Goal: Navigation & Orientation: Find specific page/section

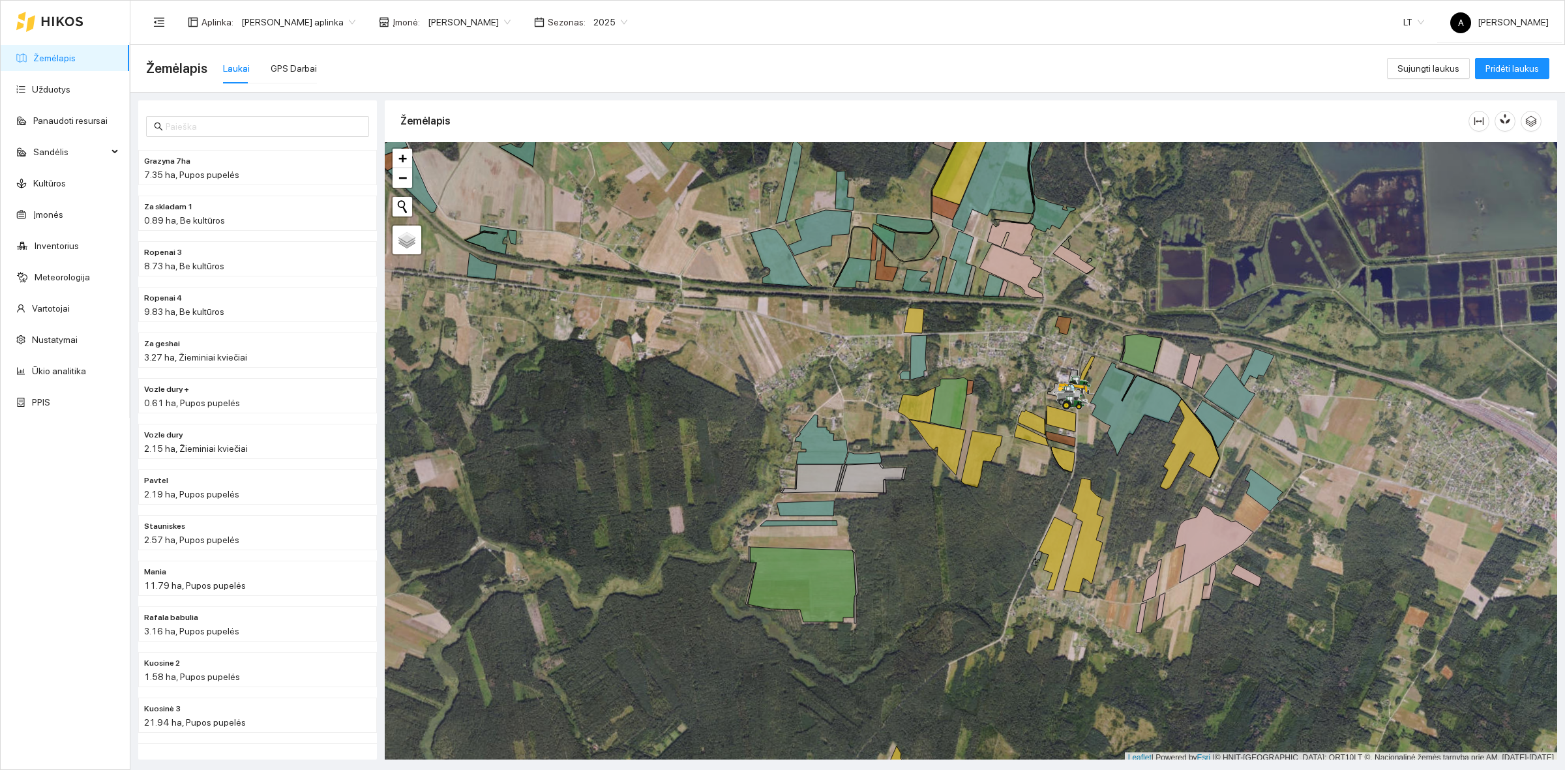
scroll to position [4, 0]
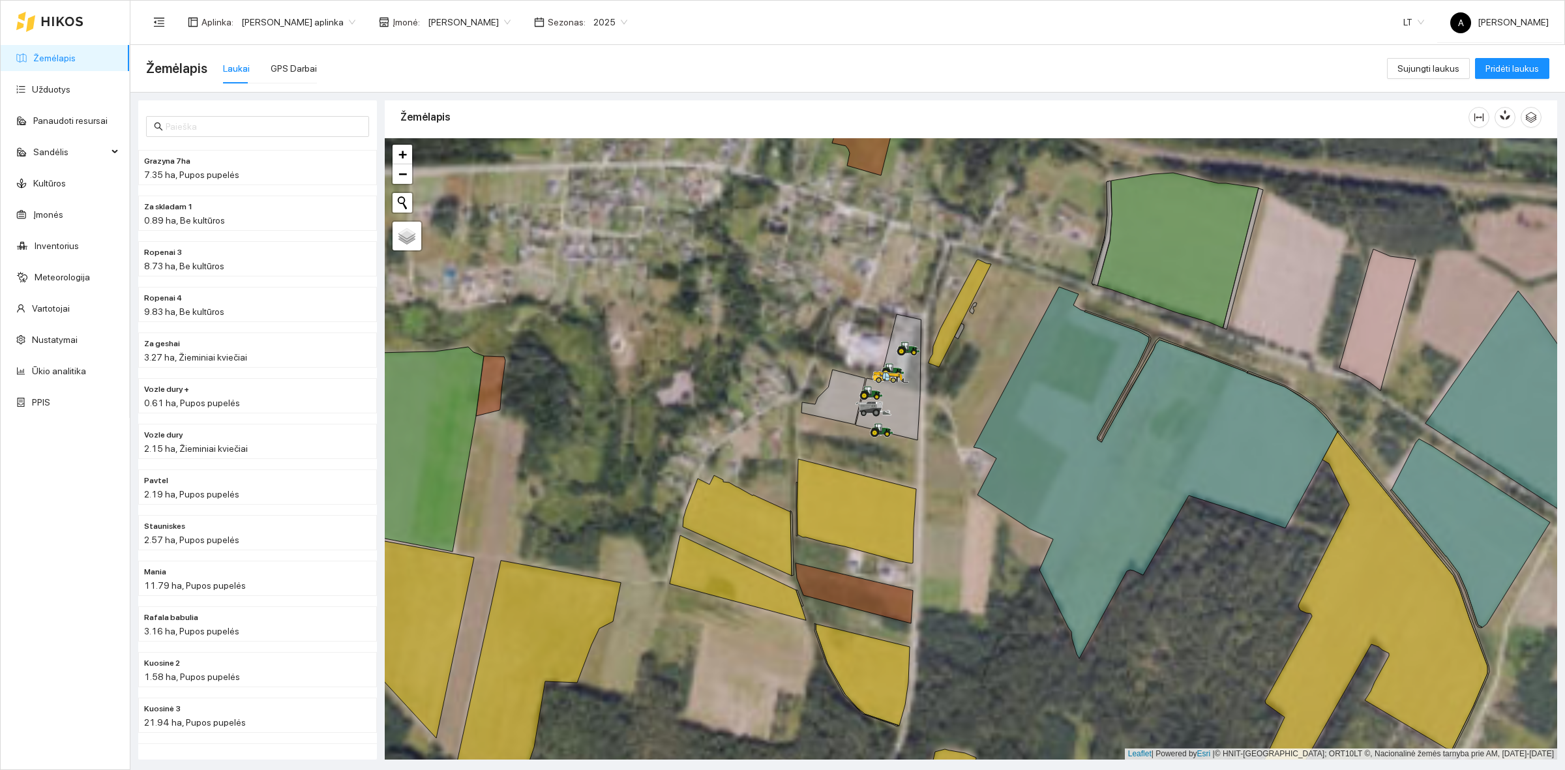
click at [1304, 275] on div at bounding box center [971, 448] width 1172 height 621
click at [1288, 282] on div at bounding box center [971, 448] width 1172 height 621
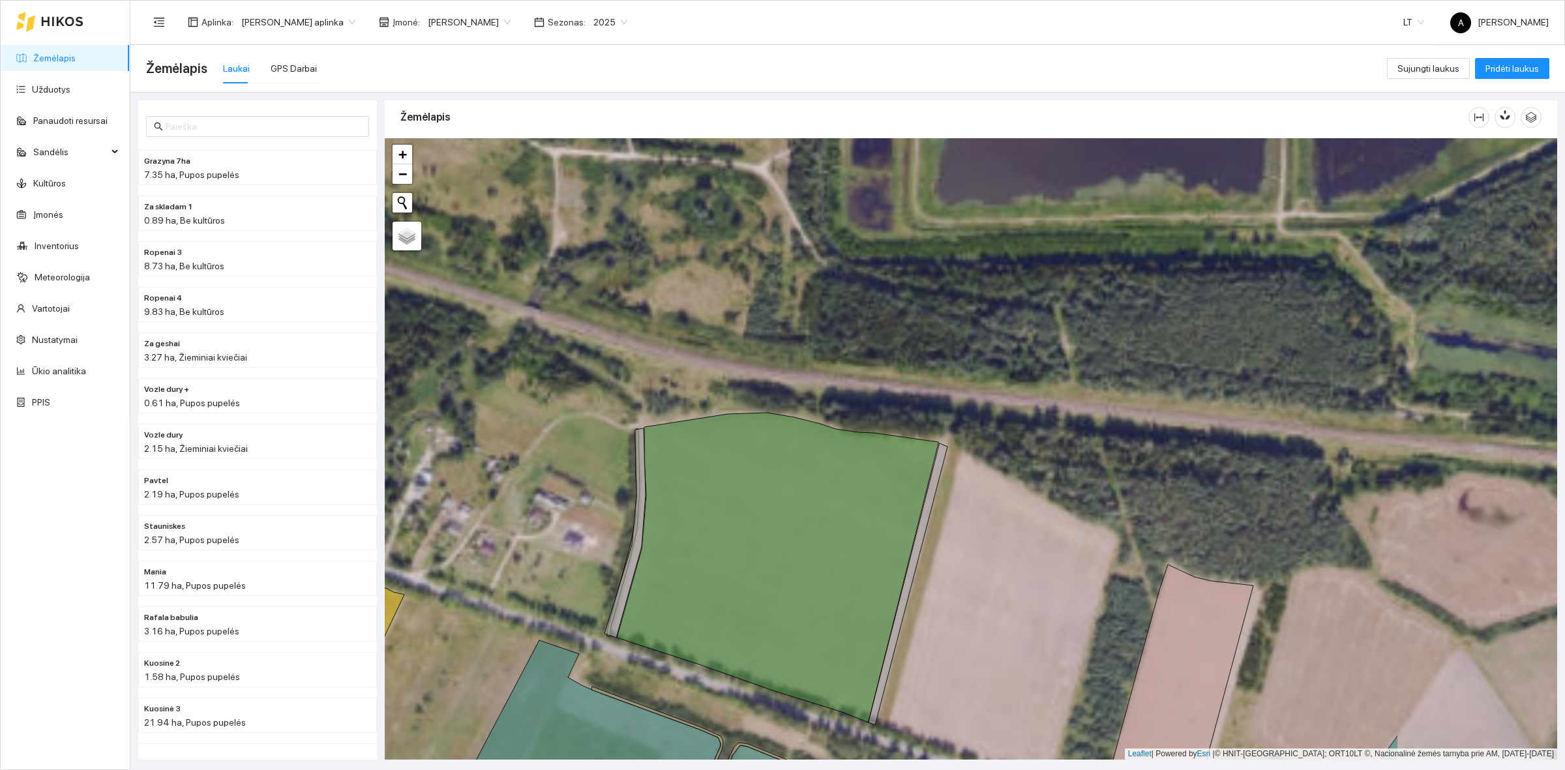
drag, startPoint x: 1164, startPoint y: 359, endPoint x: 856, endPoint y: 620, distance: 403.8
click at [856, 620] on div at bounding box center [971, 448] width 1172 height 621
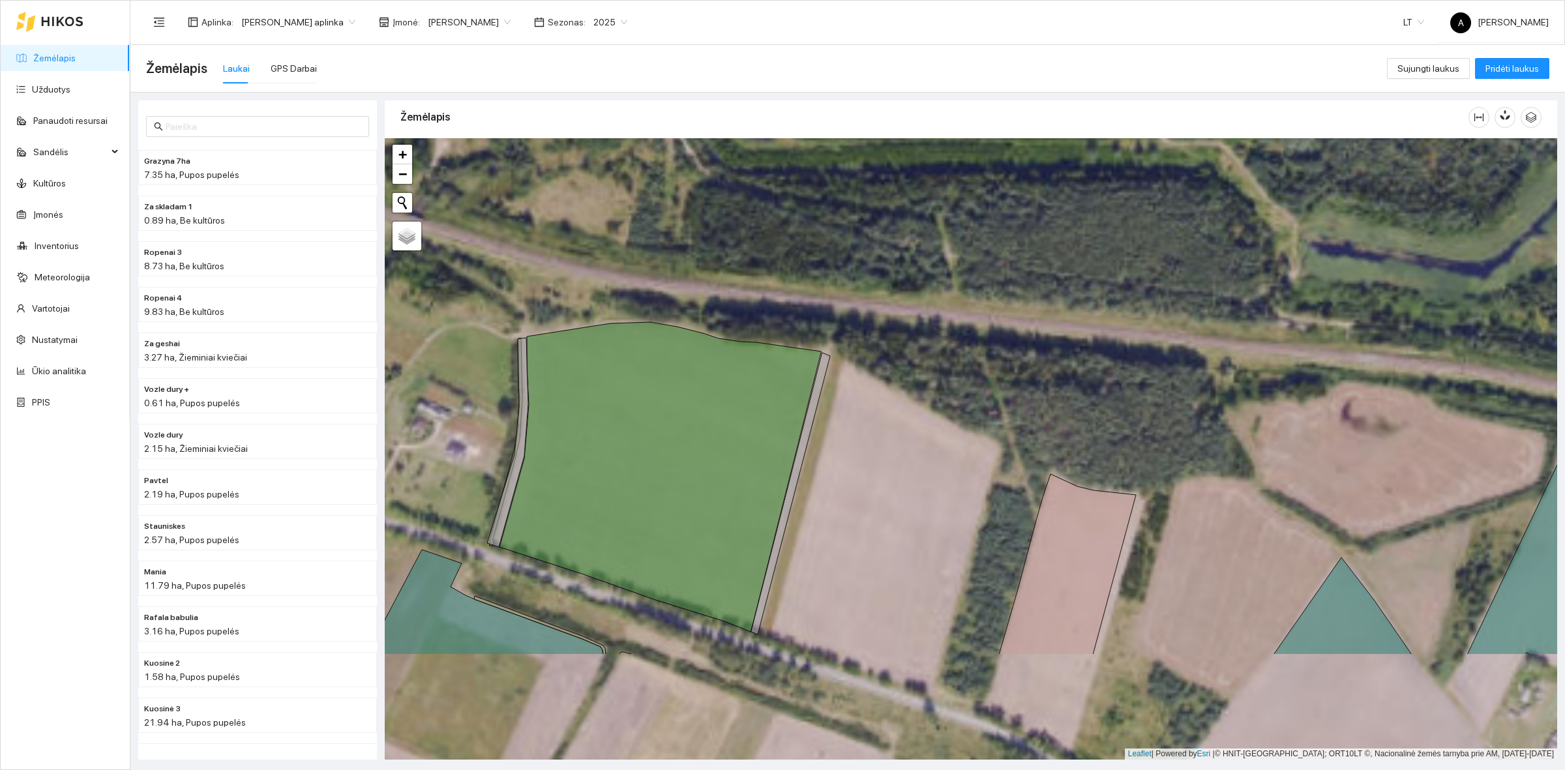
drag, startPoint x: 869, startPoint y: 505, endPoint x: 843, endPoint y: 389, distance: 119.6
click at [846, 396] on div at bounding box center [971, 448] width 1172 height 621
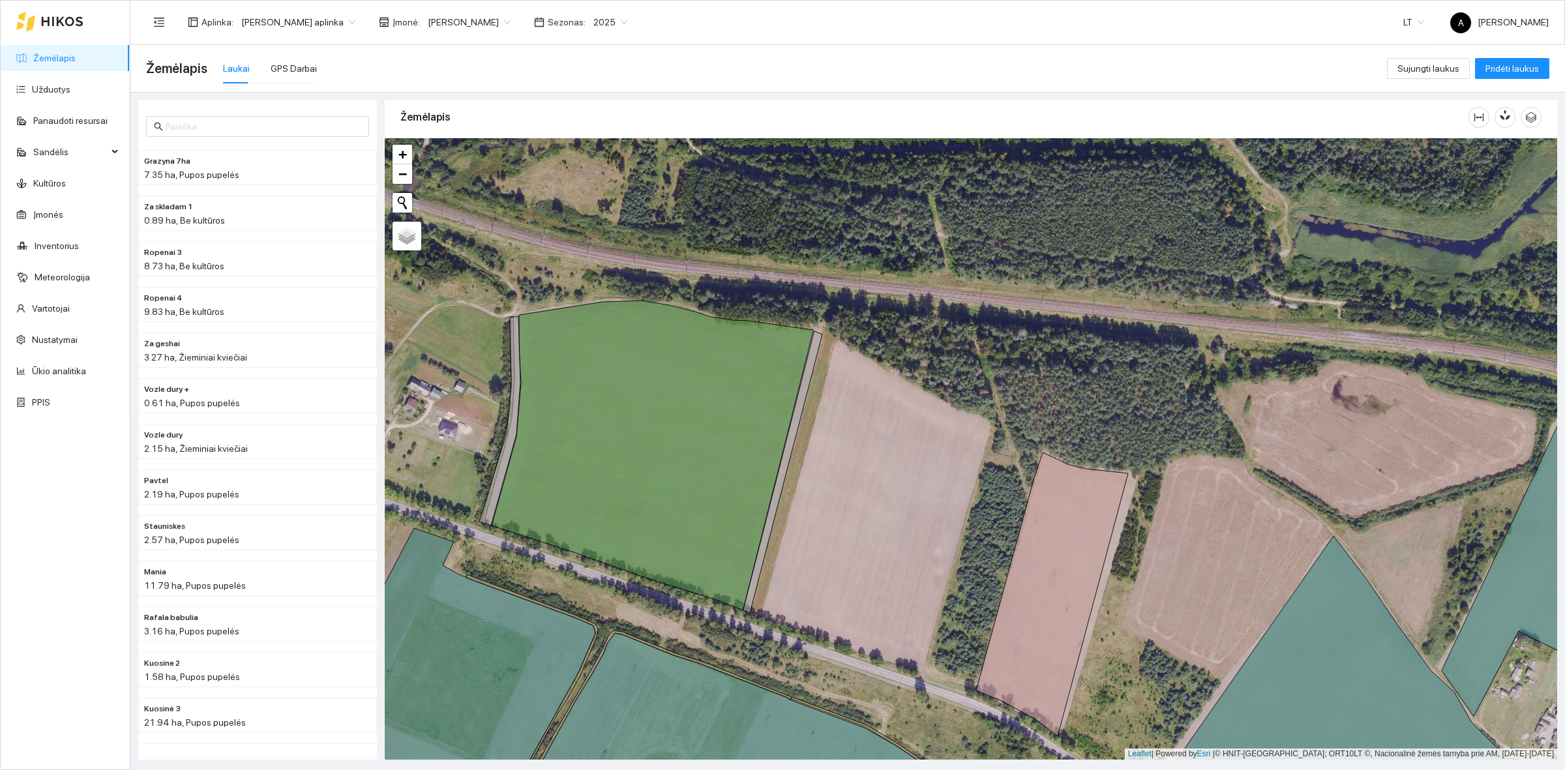
drag, startPoint x: 769, startPoint y: 515, endPoint x: 760, endPoint y: 515, distance: 9.8
click at [768, 515] on icon at bounding box center [782, 472] width 79 height 282
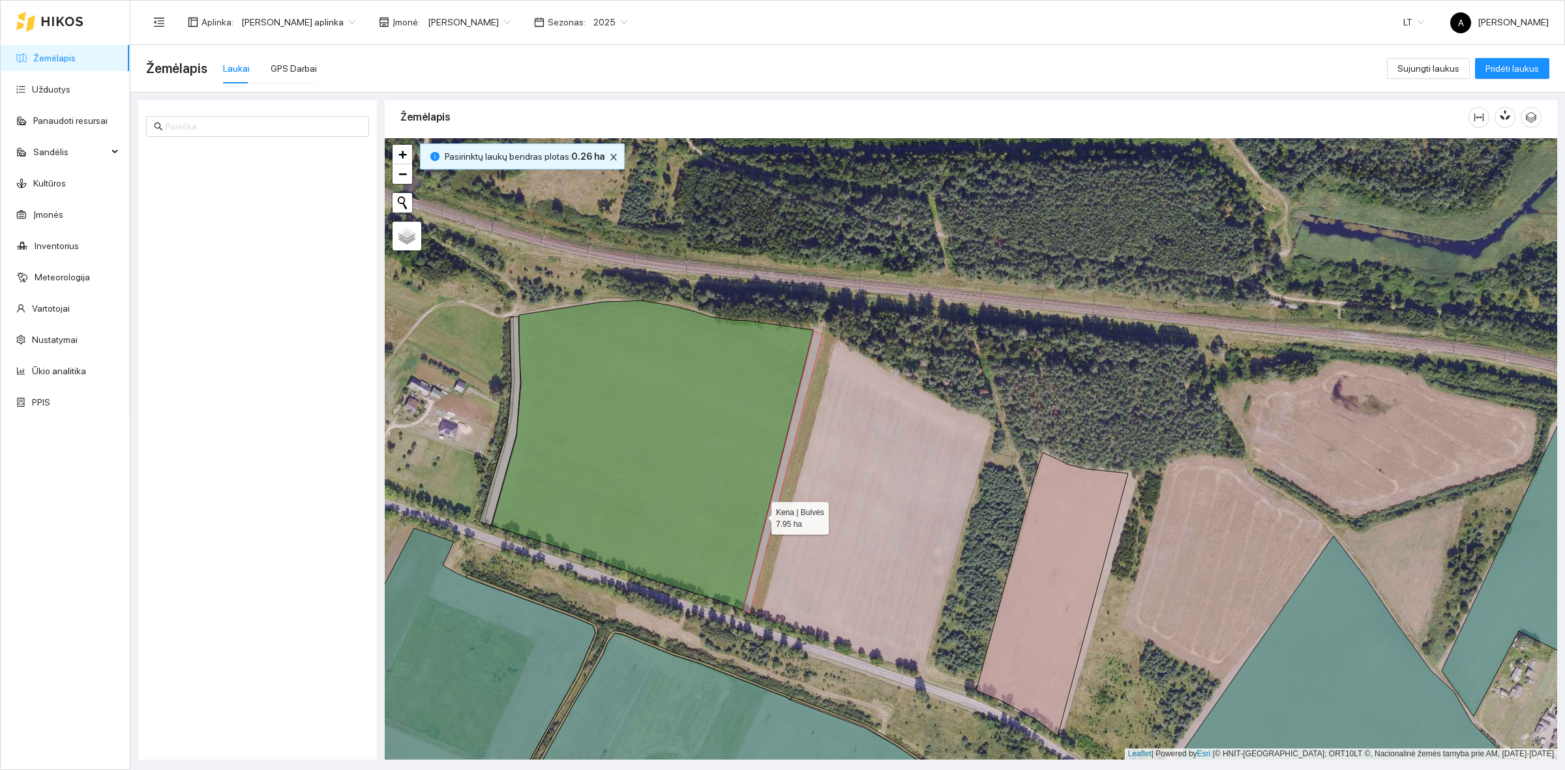
scroll to position [3962, 0]
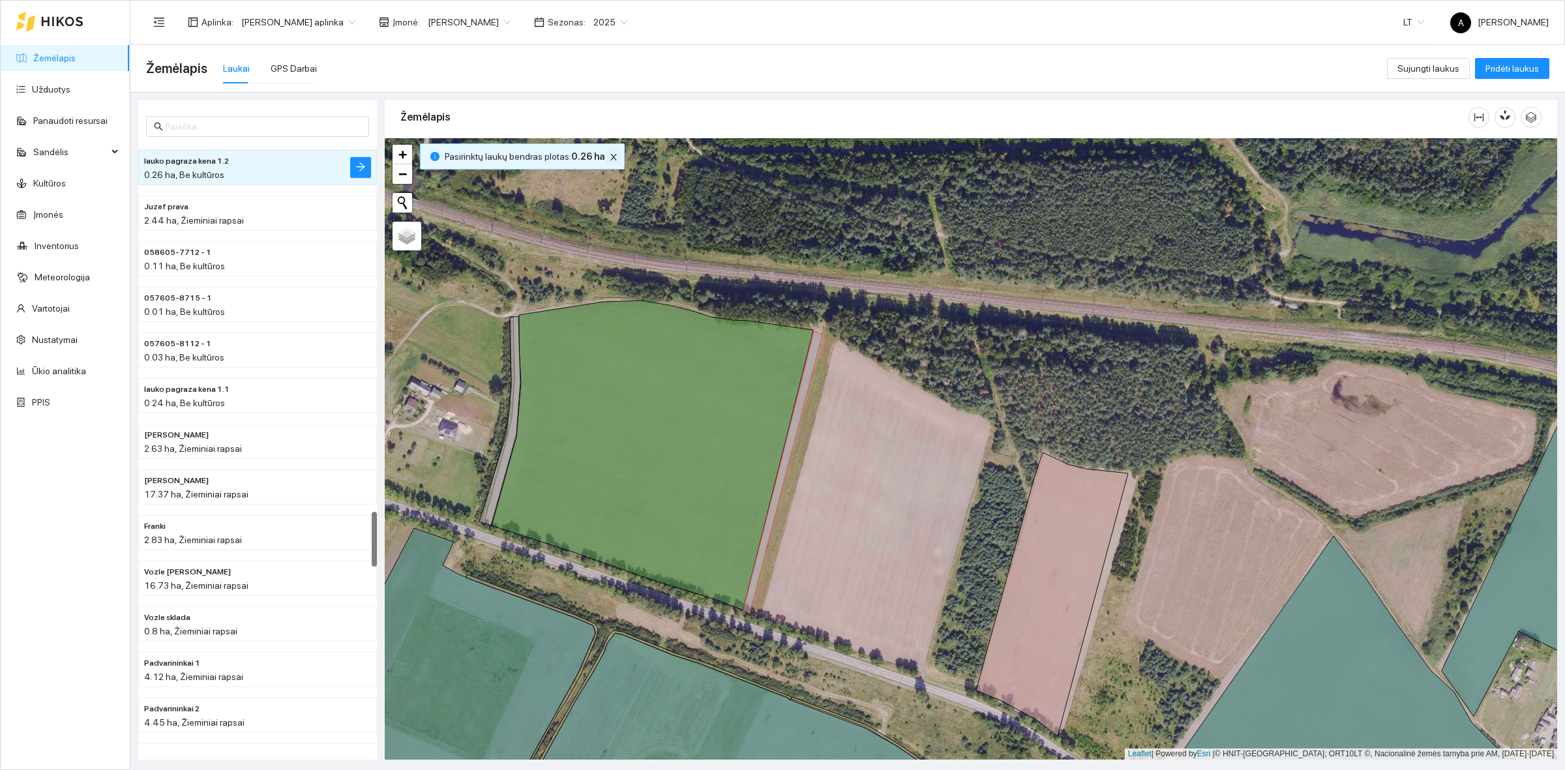
click at [609, 155] on icon "close" at bounding box center [613, 157] width 9 height 9
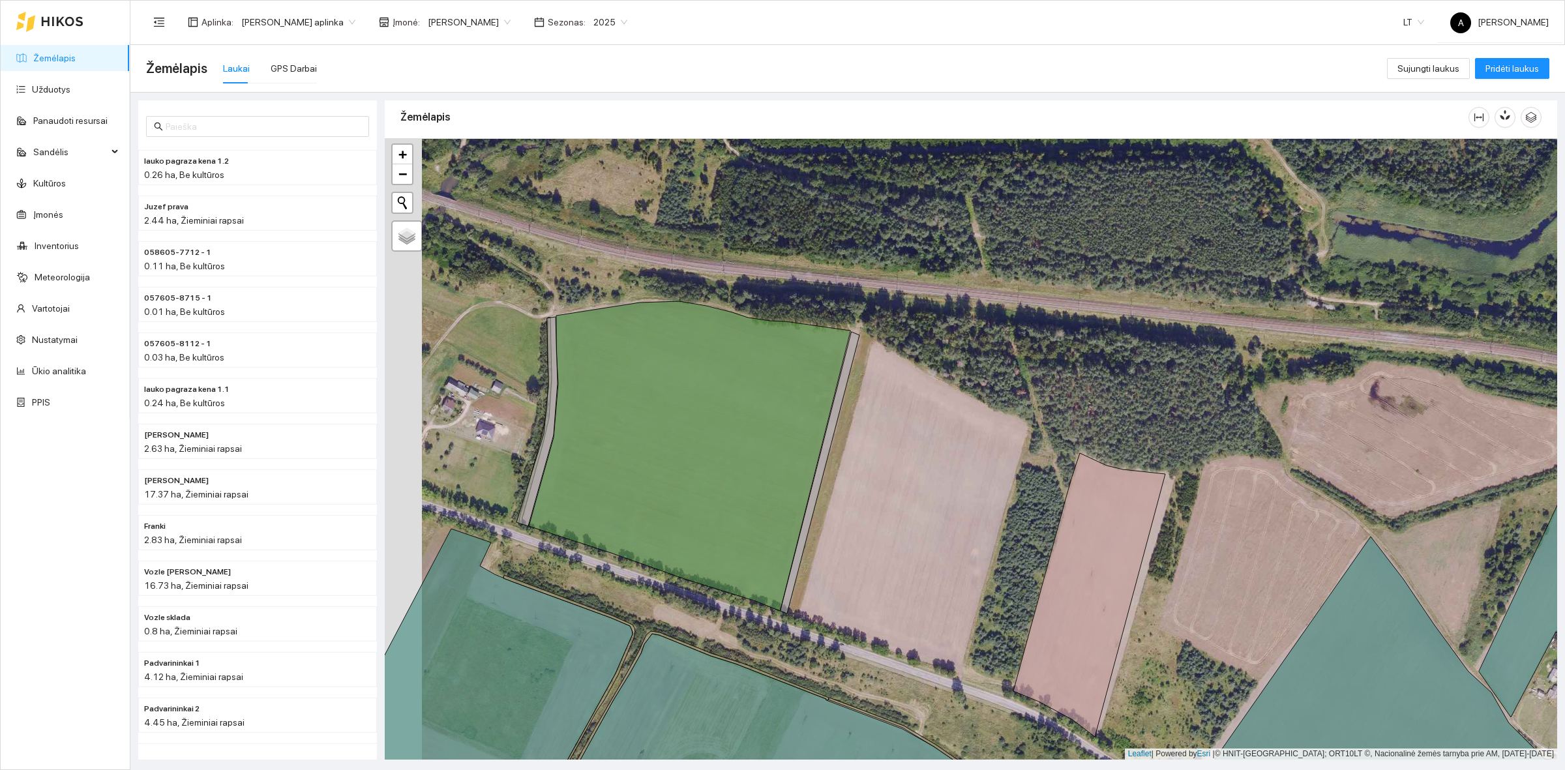
drag, startPoint x: 665, startPoint y: 245, endPoint x: 702, endPoint y: 246, distance: 37.2
click at [702, 246] on div at bounding box center [971, 448] width 1172 height 621
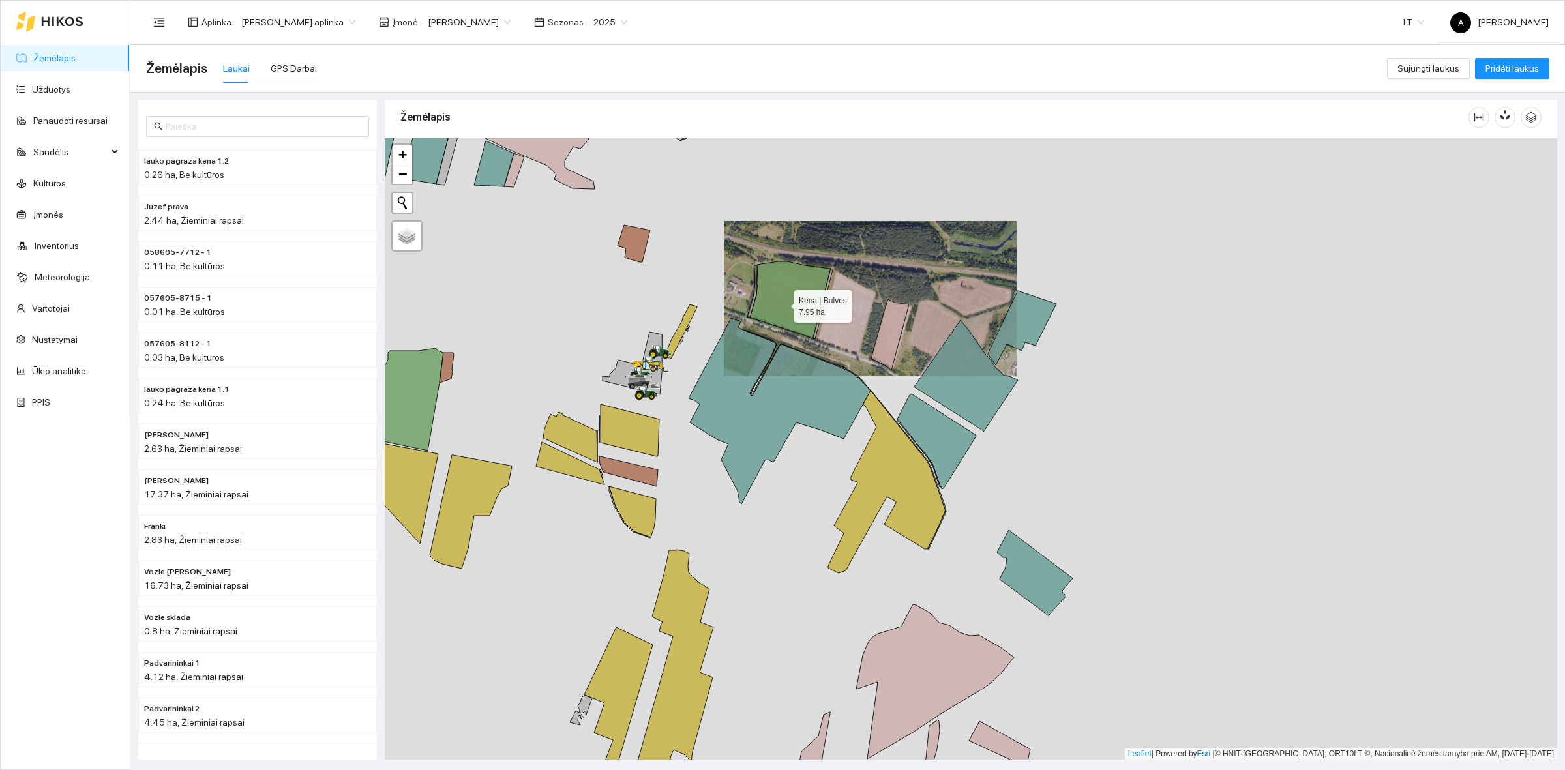
drag, startPoint x: 724, startPoint y: 303, endPoint x: 804, endPoint y: 301, distance: 80.2
click at [804, 301] on icon at bounding box center [790, 300] width 81 height 78
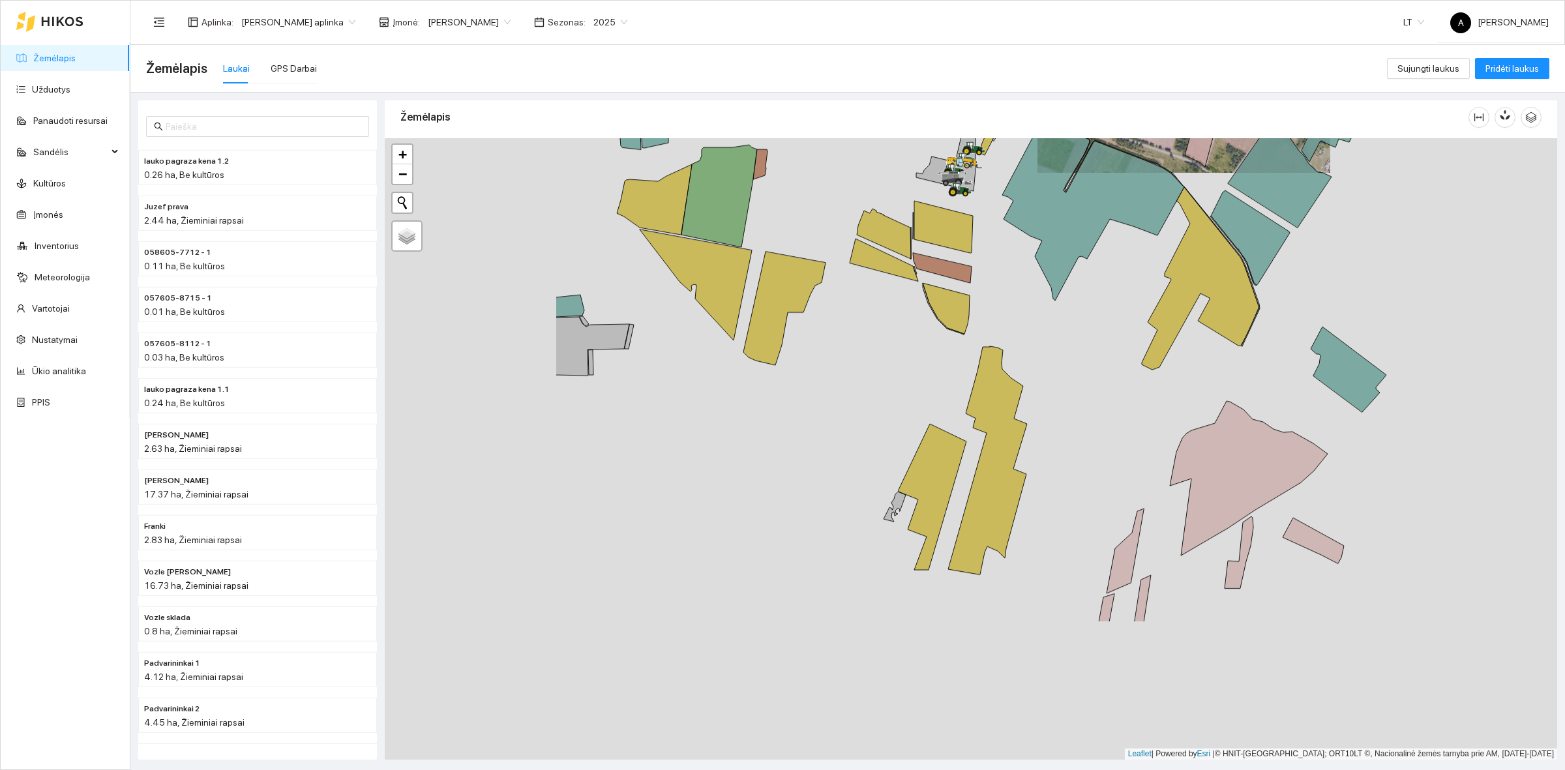
drag, startPoint x: 536, startPoint y: 587, endPoint x: 875, endPoint y: 321, distance: 430.9
click at [861, 331] on div at bounding box center [971, 448] width 1172 height 621
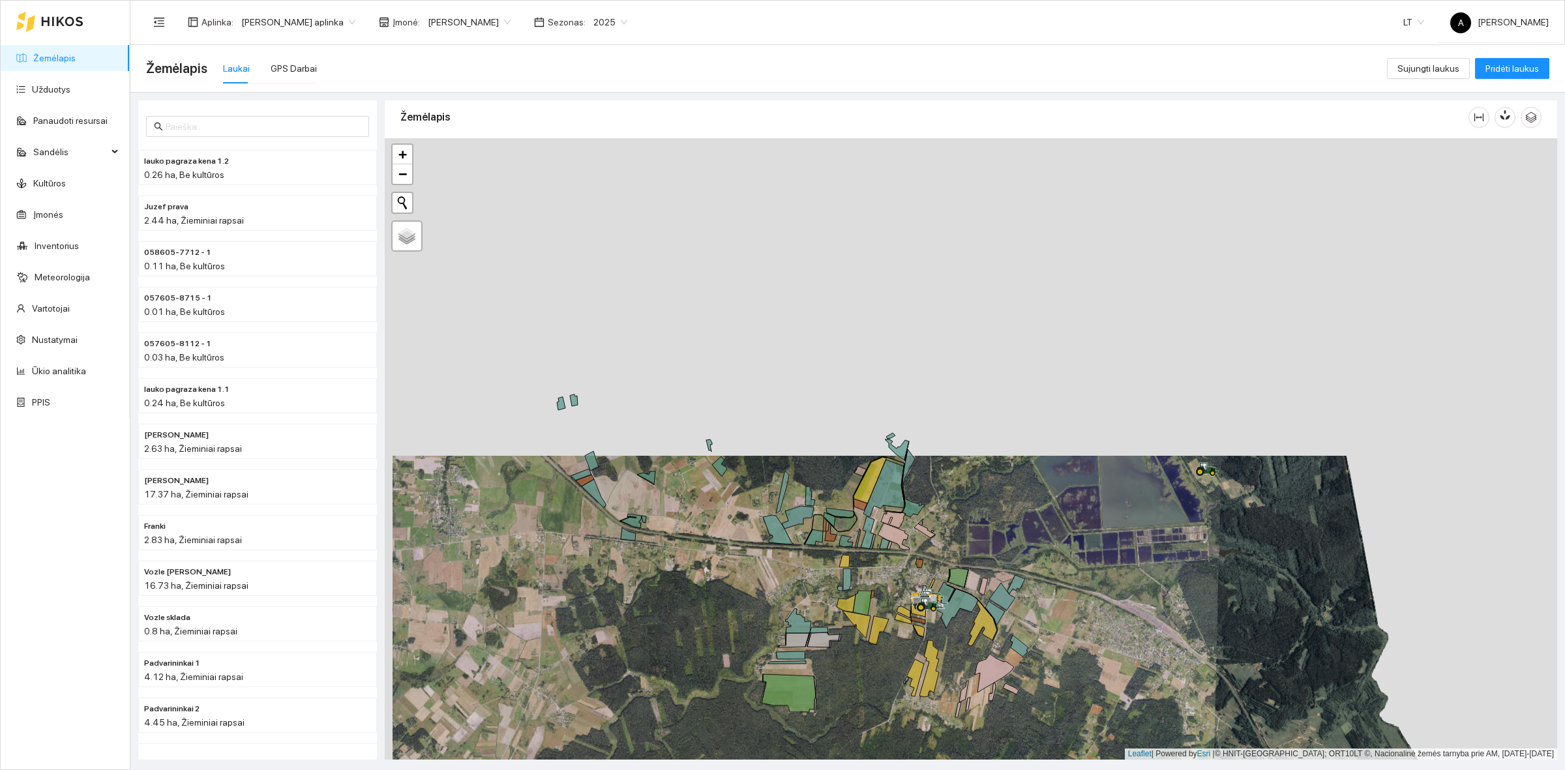
drag, startPoint x: 769, startPoint y: 226, endPoint x: 754, endPoint y: 484, distance: 258.6
click at [754, 484] on div at bounding box center [971, 448] width 1172 height 621
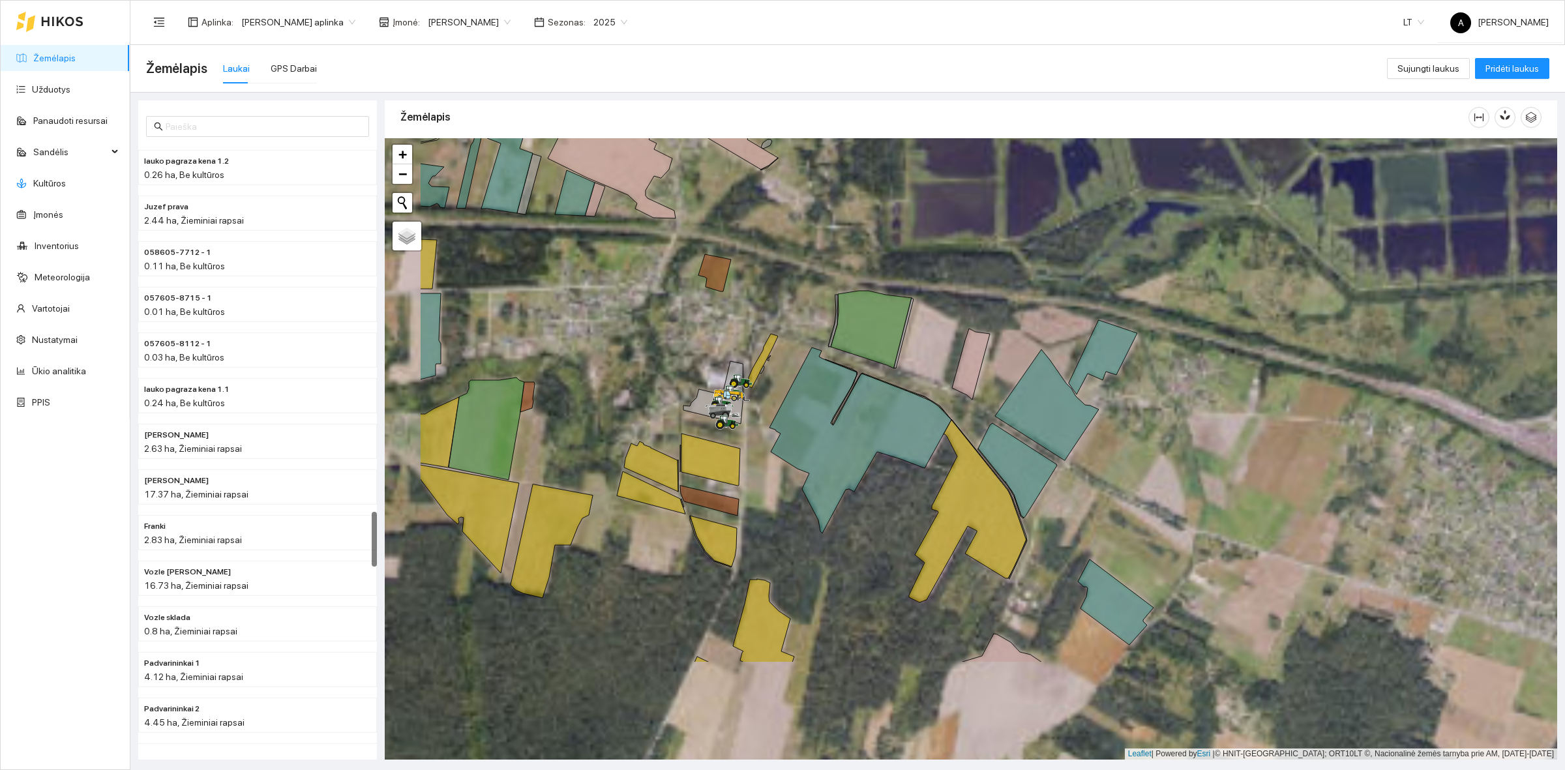
drag, startPoint x: 904, startPoint y: 674, endPoint x: 1057, endPoint y: 513, distance: 221.8
click at [1057, 513] on div at bounding box center [971, 448] width 1172 height 621
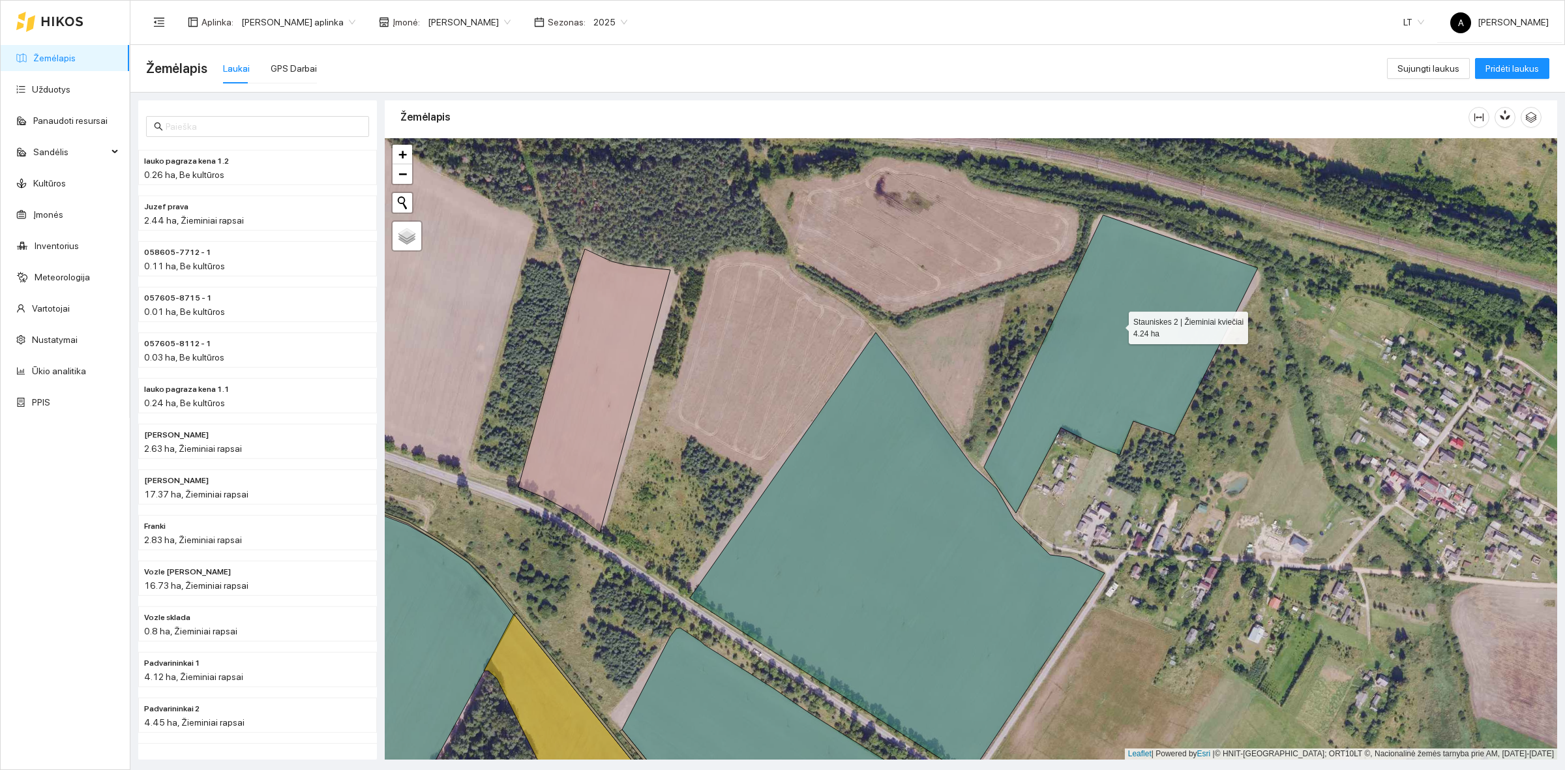
scroll to position [4, 0]
